Goal: Task Accomplishment & Management: Use online tool/utility

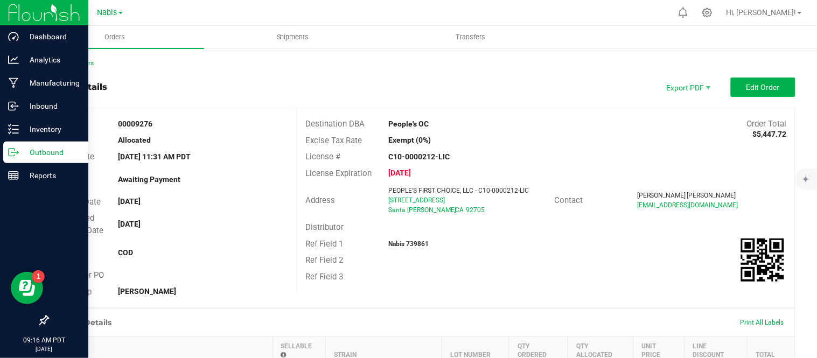
click at [36, 158] on p "Outbound" at bounding box center [51, 152] width 65 height 13
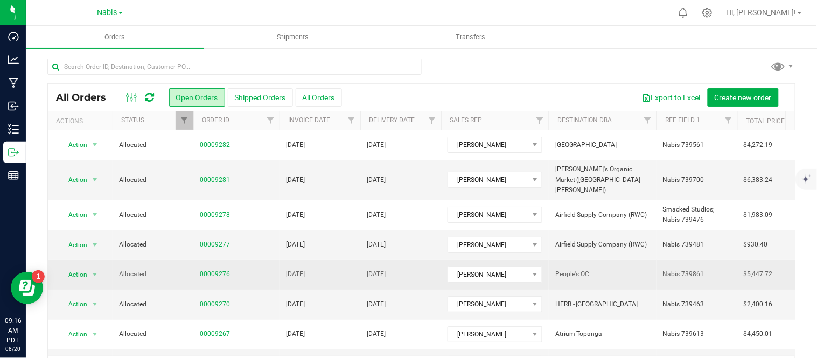
click at [342, 260] on td "[DATE]" at bounding box center [320, 275] width 81 height 30
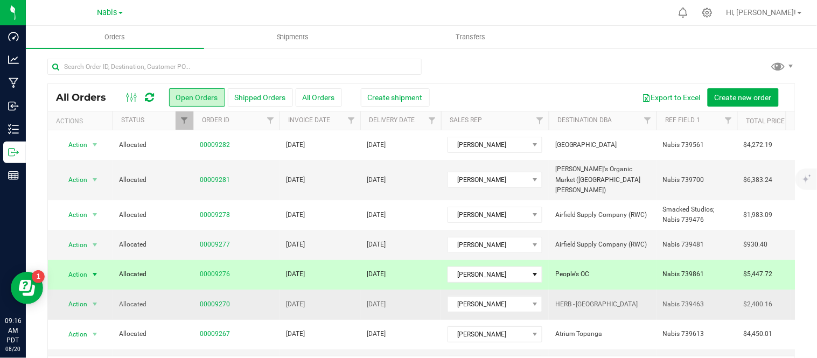
click at [355, 298] on td "[DATE]" at bounding box center [320, 305] width 81 height 30
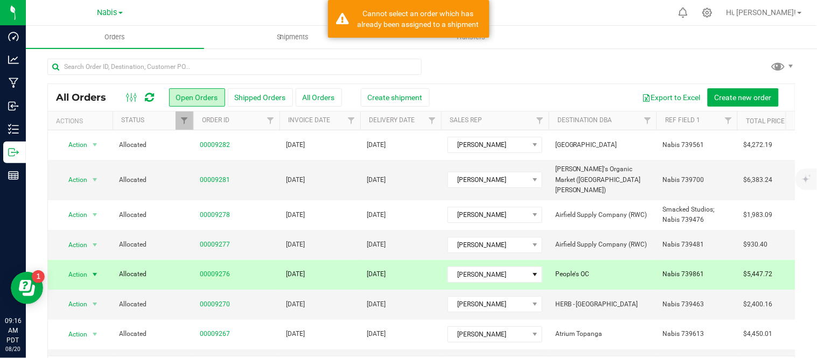
click at [349, 271] on td "[DATE]" at bounding box center [320, 275] width 81 height 30
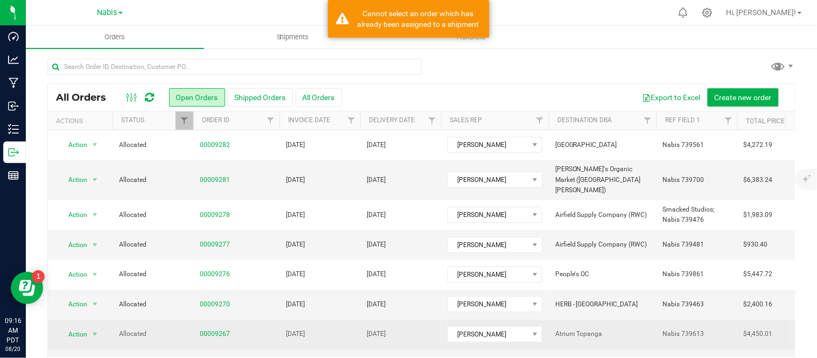
click at [347, 324] on td "[DATE]" at bounding box center [320, 335] width 81 height 30
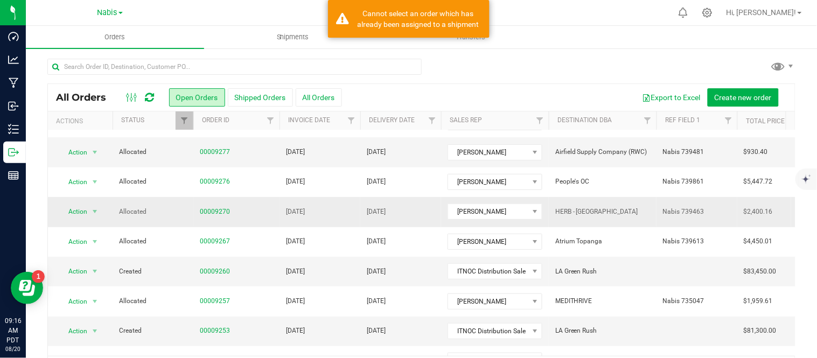
scroll to position [128, 0]
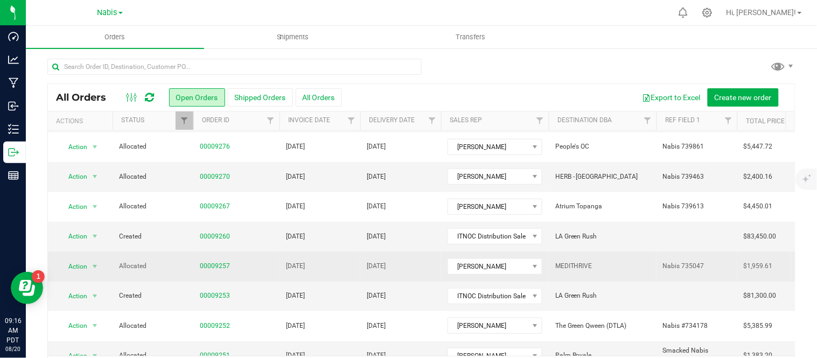
click at [351, 260] on td "[DATE]" at bounding box center [320, 267] width 81 height 30
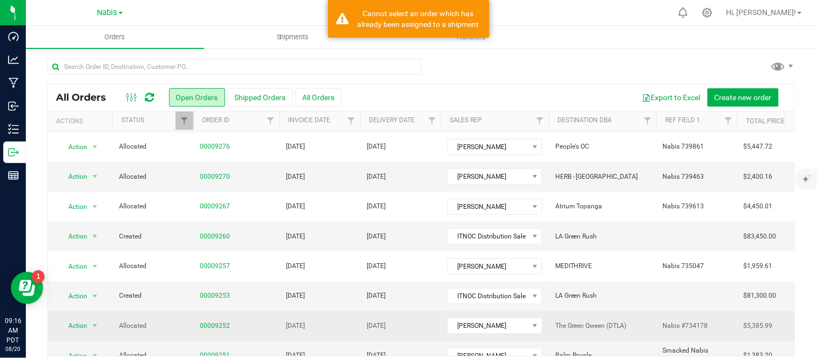
click at [352, 311] on td "[DATE]" at bounding box center [320, 326] width 81 height 30
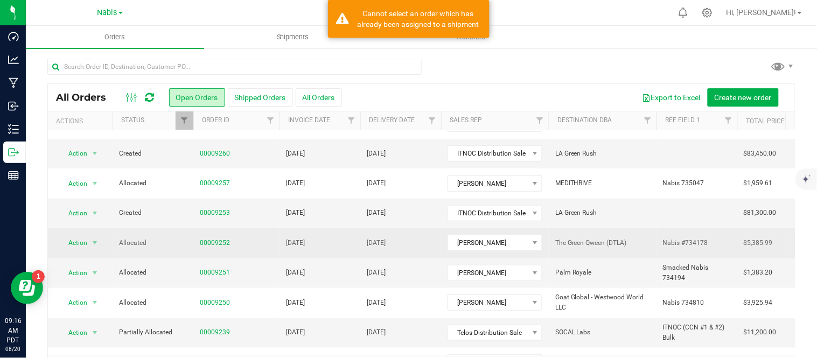
scroll to position [211, 0]
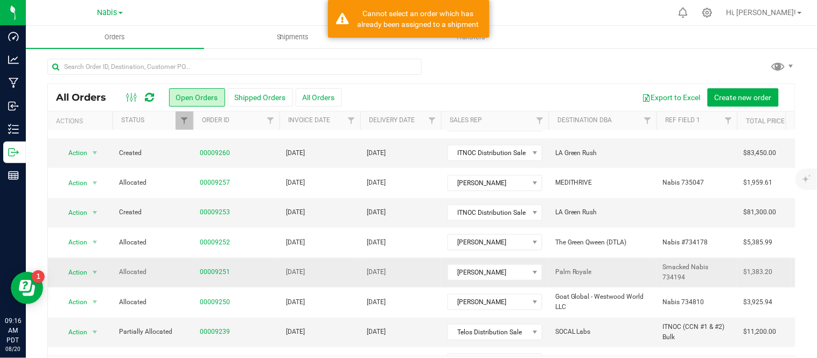
click at [343, 258] on td "[DATE]" at bounding box center [320, 273] width 81 height 30
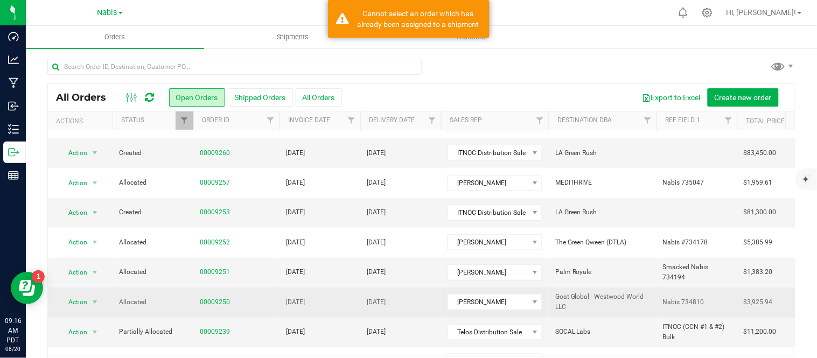
click at [349, 288] on td "[DATE]" at bounding box center [320, 303] width 81 height 30
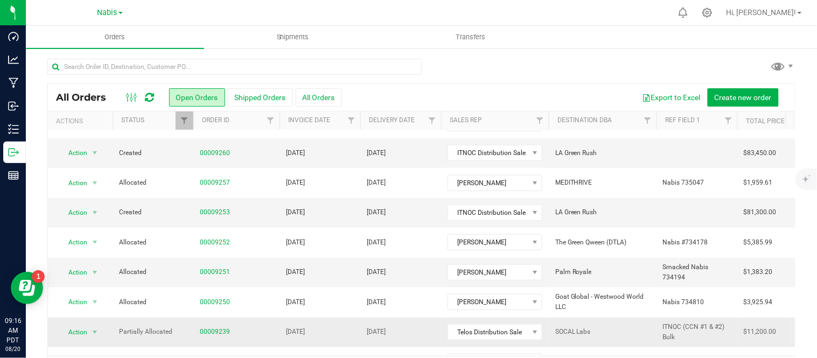
click at [355, 325] on td "[DATE]" at bounding box center [320, 333] width 81 height 30
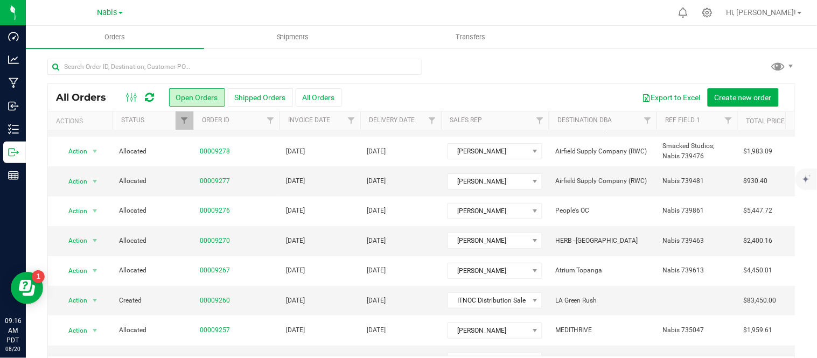
scroll to position [62, 0]
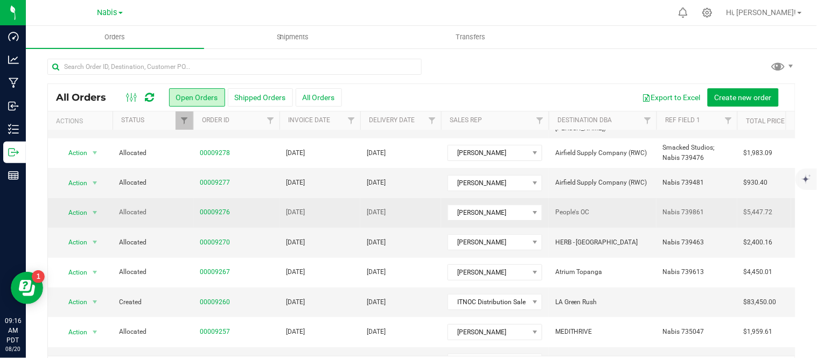
click at [339, 200] on td "[DATE]" at bounding box center [320, 213] width 81 height 30
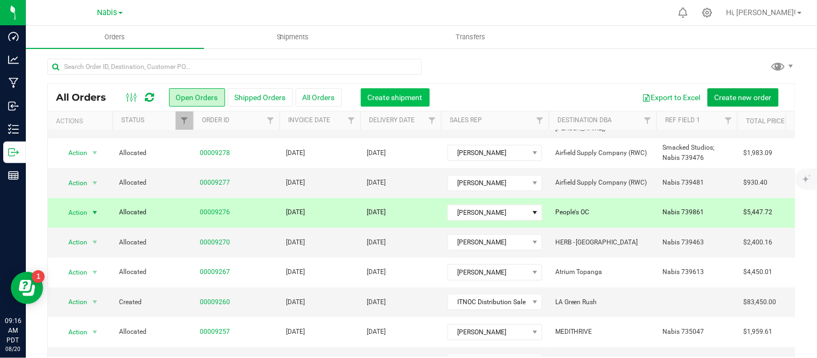
click at [397, 91] on button "Create shipment" at bounding box center [395, 97] width 69 height 18
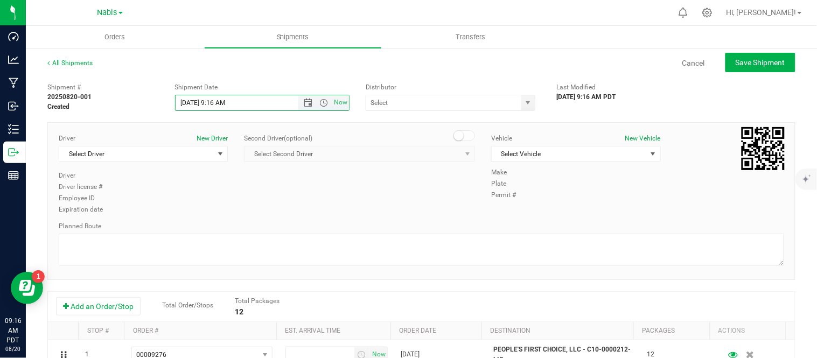
click at [190, 102] on input "[DATE] 9:16 AM" at bounding box center [247, 102] width 142 height 15
type input "[DATE] 9:16 AM"
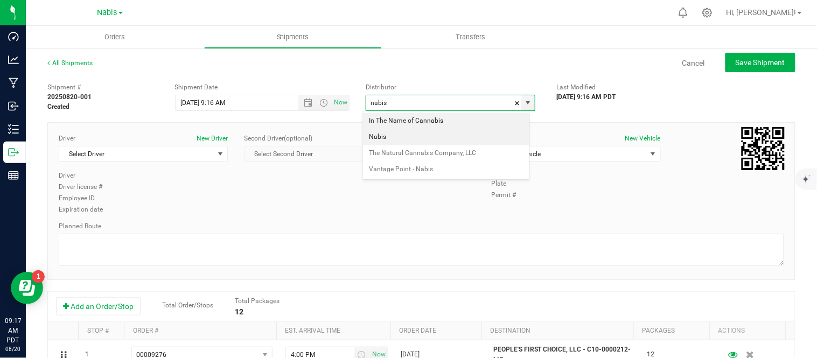
click at [400, 131] on li "Nabis" at bounding box center [446, 137] width 167 height 16
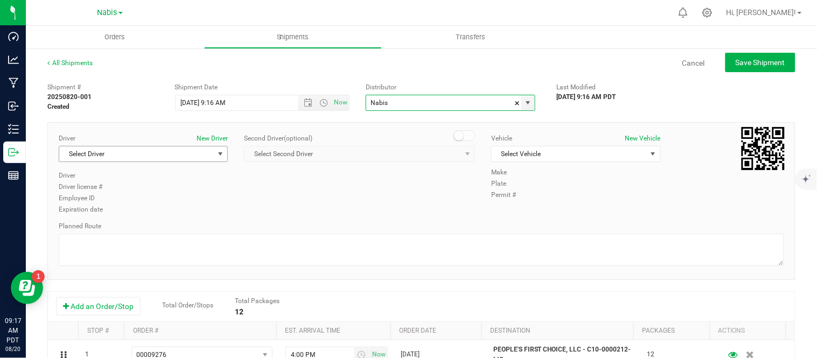
type input "Nabis"
click at [169, 154] on span "Select Driver" at bounding box center [136, 154] width 155 height 15
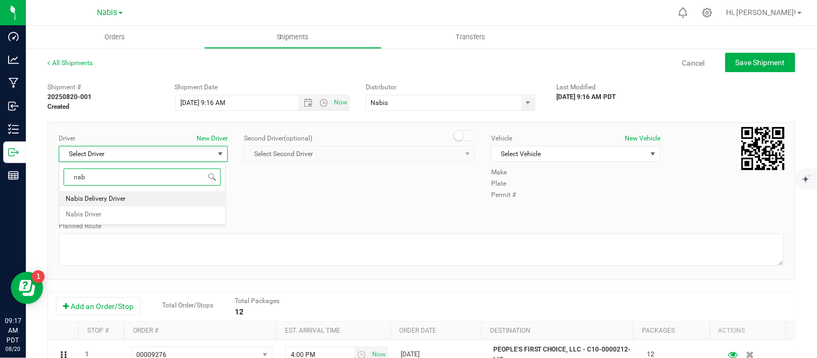
click at [157, 203] on li "Nabis Delivery Driver" at bounding box center [142, 199] width 166 height 16
type input "nab"
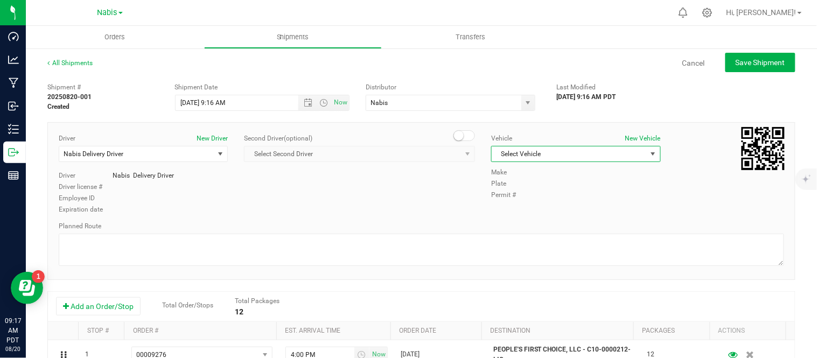
click at [532, 150] on span "Select Vehicle" at bounding box center [569, 154] width 155 height 15
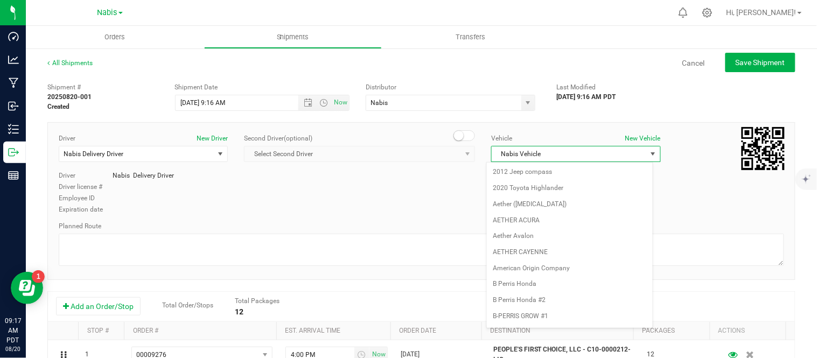
scroll to position [1402, 0]
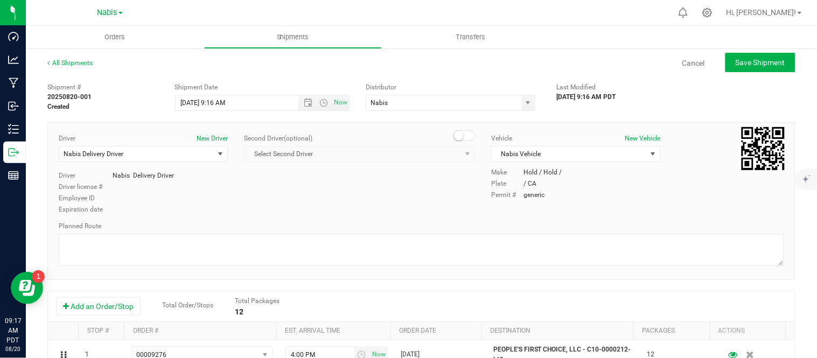
click at [437, 185] on div "Driver New Driver Nabis Delivery Driver Select Driver Nabis Delivery Driver Nab…" at bounding box center [422, 175] width 742 height 82
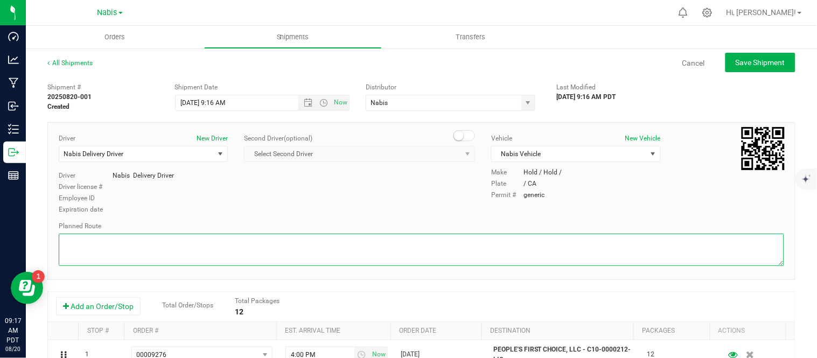
click at [209, 252] on textarea at bounding box center [422, 250] width 726 height 32
type textarea "follow google"
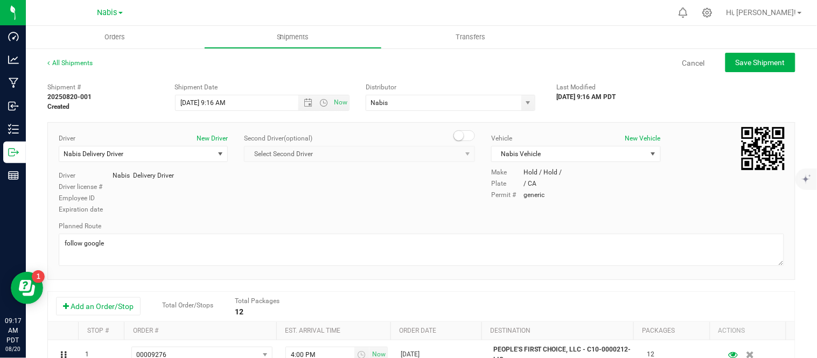
click at [316, 206] on div "Driver New Driver Nabis Delivery Driver Select Driver Nabis Delivery Driver Nab…" at bounding box center [422, 175] width 742 height 82
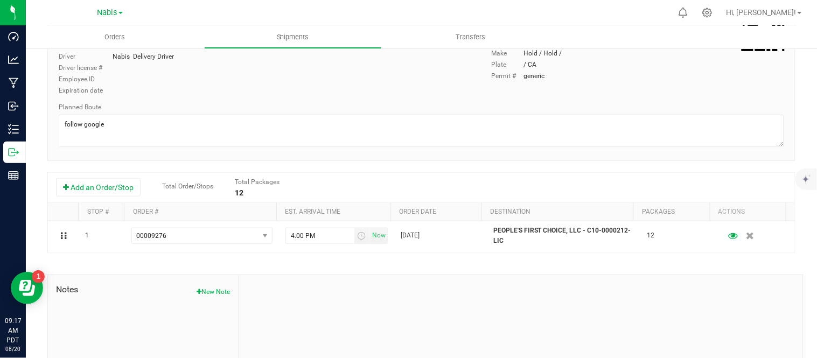
scroll to position [0, 0]
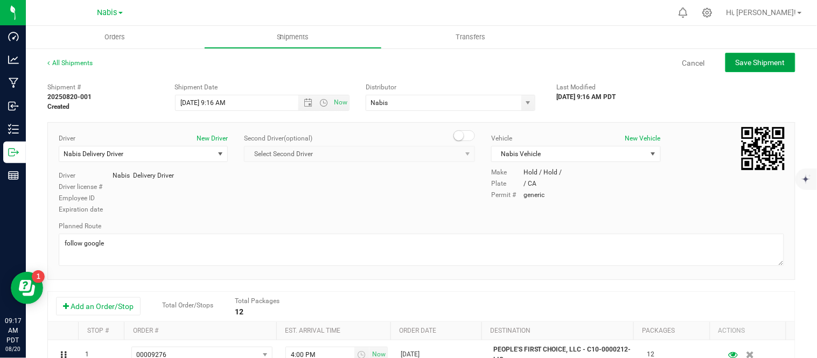
click at [759, 61] on span "Save Shipment" at bounding box center [761, 62] width 50 height 9
type input "[DATE] 4:16 PM"
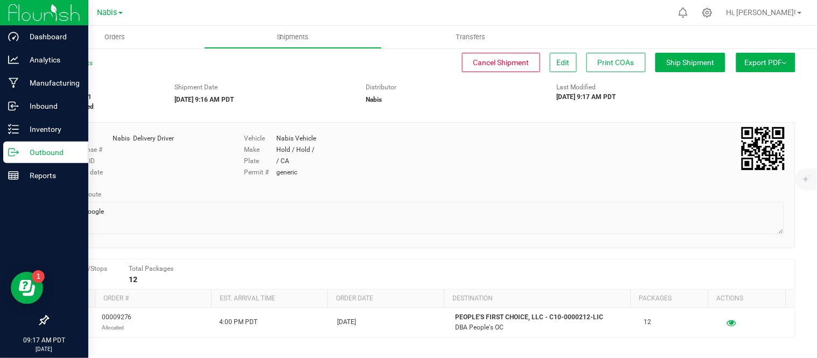
click at [43, 147] on p "Outbound" at bounding box center [51, 152] width 65 height 13
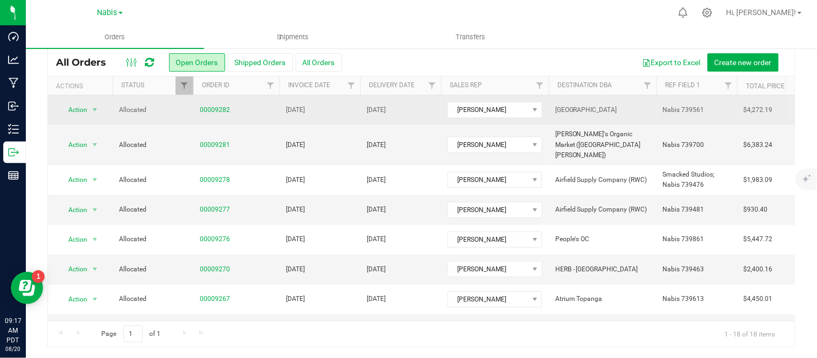
click at [342, 106] on td "[DATE]" at bounding box center [320, 110] width 81 height 30
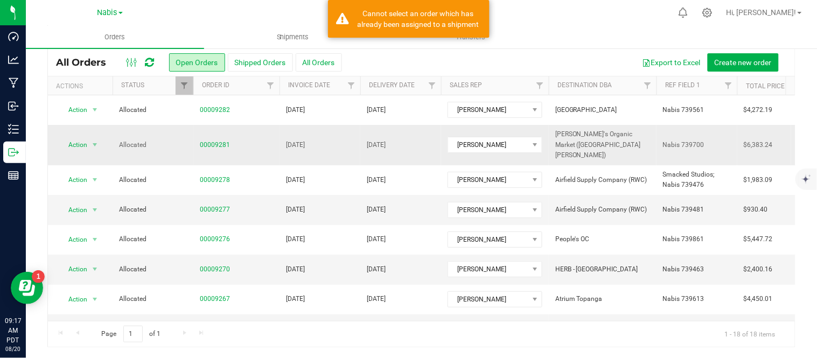
click at [342, 145] on td "[DATE]" at bounding box center [320, 145] width 81 height 40
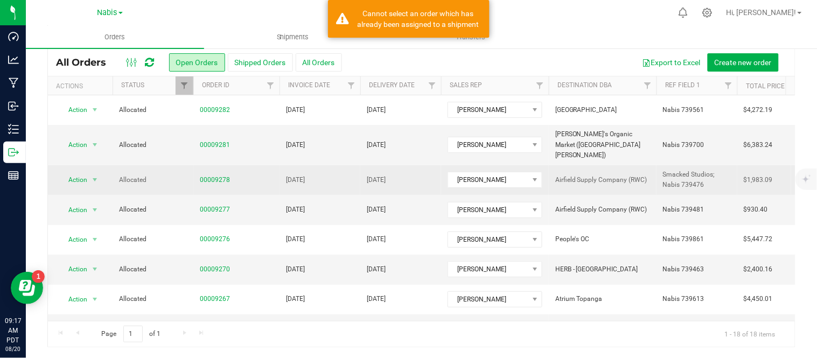
click at [345, 178] on td "[DATE]" at bounding box center [320, 180] width 81 height 30
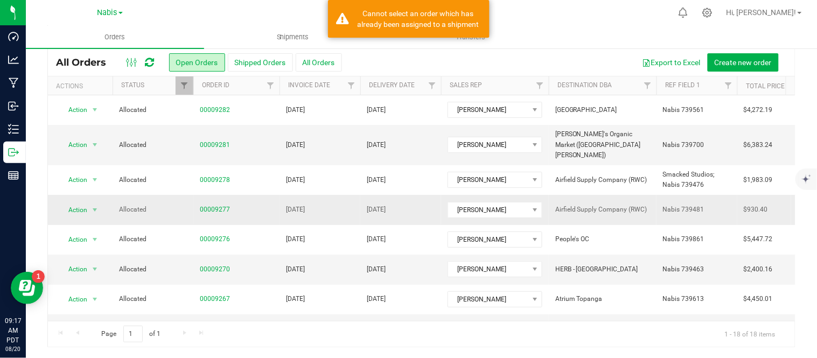
click at [348, 198] on td "[DATE]" at bounding box center [320, 210] width 81 height 30
click at [349, 255] on td "[DATE]" at bounding box center [320, 270] width 81 height 30
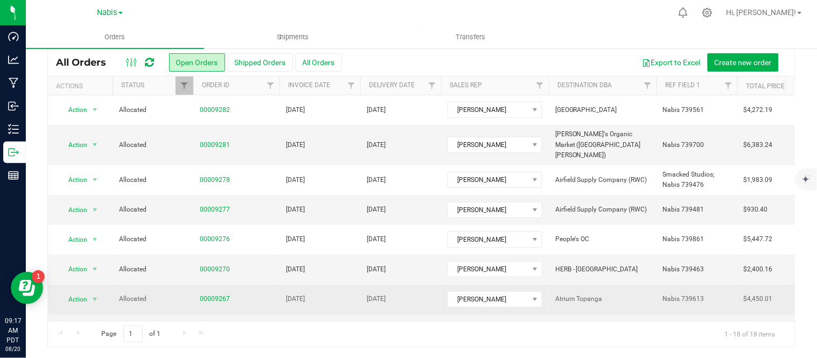
click at [349, 285] on td "[DATE]" at bounding box center [320, 300] width 81 height 30
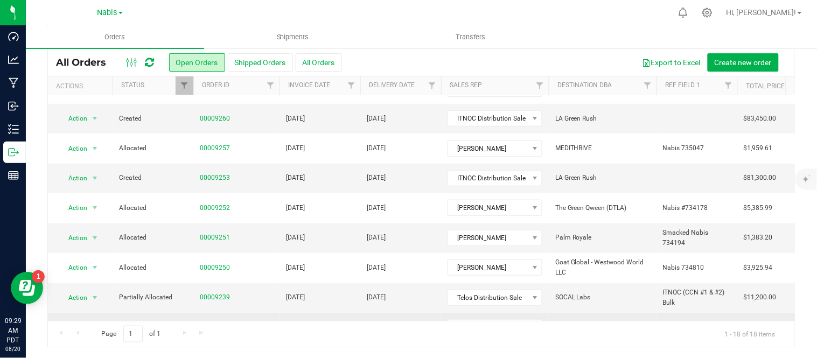
scroll to position [208, 0]
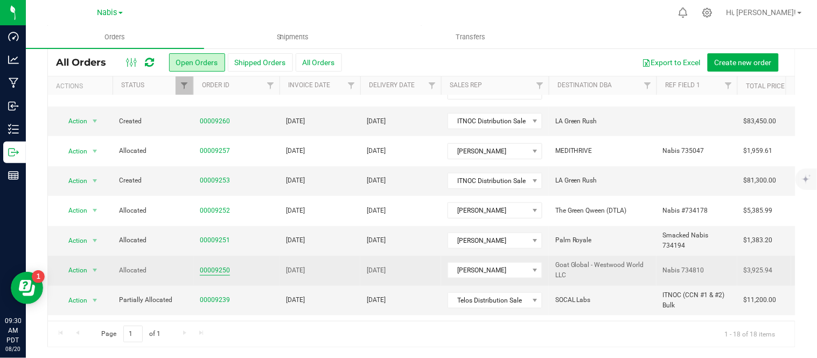
click at [219, 266] on link "00009250" at bounding box center [215, 271] width 30 height 10
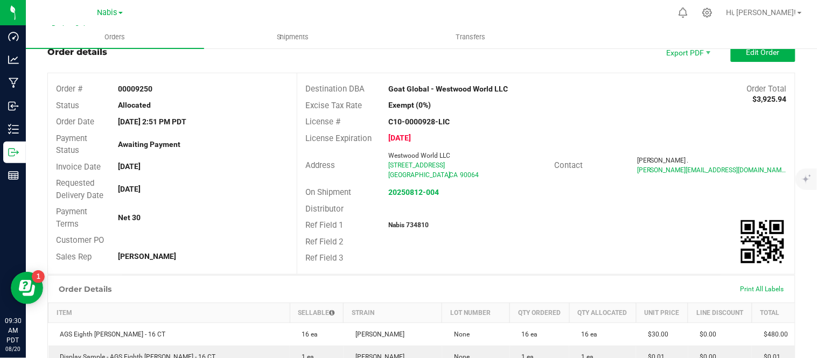
click at [413, 225] on strong "Nabis 734810" at bounding box center [409, 225] width 40 height 8
copy strong "734810"
